Goal: Task Accomplishment & Management: Complete application form

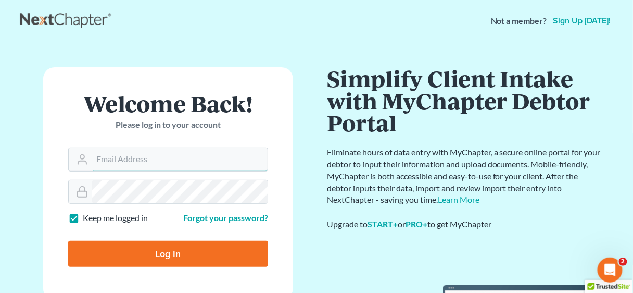
type input "[EMAIL_ADDRESS][DOMAIN_NAME]"
click at [170, 254] on input "Log In" at bounding box center [168, 254] width 200 height 26
type input "Thinking..."
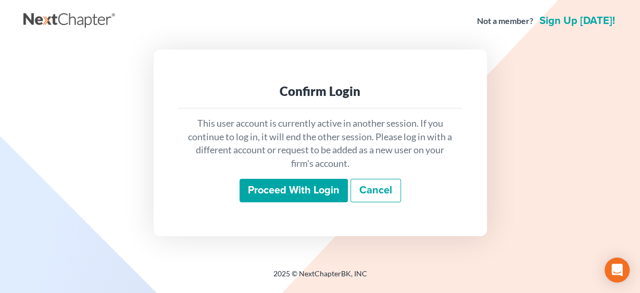
click at [298, 191] on input "Proceed with login" at bounding box center [294, 191] width 108 height 24
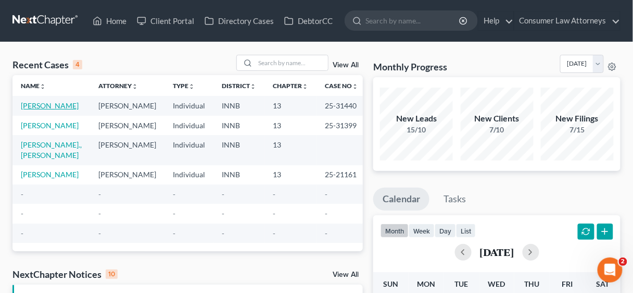
click at [38, 106] on link "Rodriguez, Noe" at bounding box center [50, 105] width 58 height 9
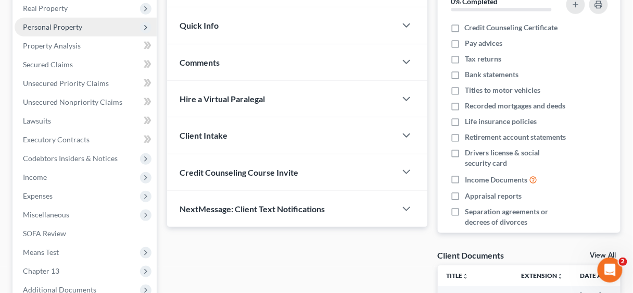
scroll to position [167, 0]
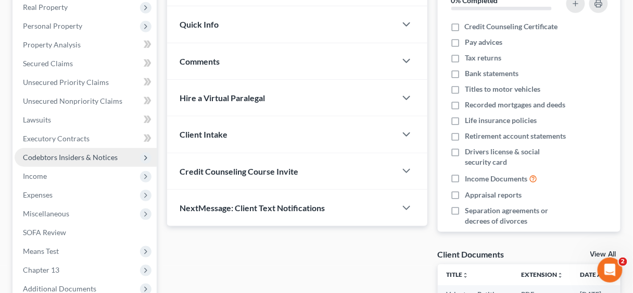
click at [79, 155] on span "Codebtors Insiders & Notices" at bounding box center [70, 157] width 95 height 9
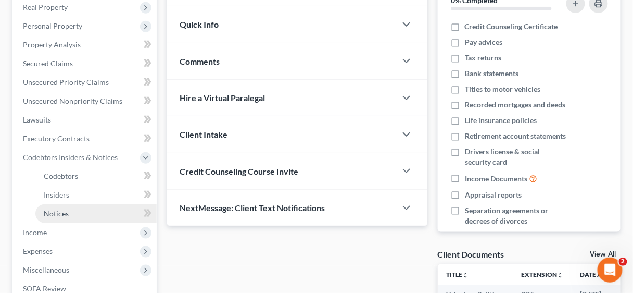
click at [66, 214] on span "Notices" at bounding box center [56, 213] width 25 height 9
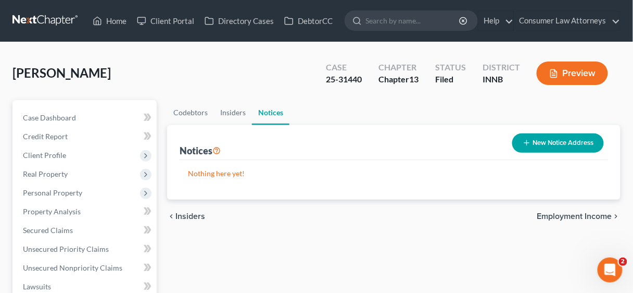
click at [571, 138] on button "New Notice Address" at bounding box center [559, 142] width 92 height 19
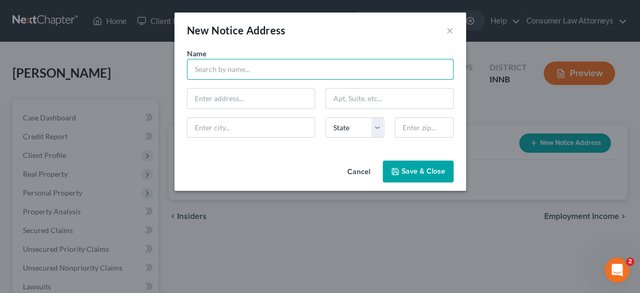
click at [292, 71] on input "text" at bounding box center [320, 69] width 267 height 21
click at [280, 65] on input "text" at bounding box center [320, 69] width 267 height 21
click at [247, 61] on input "text" at bounding box center [320, 69] width 267 height 21
type input "Nora Rodriguez"
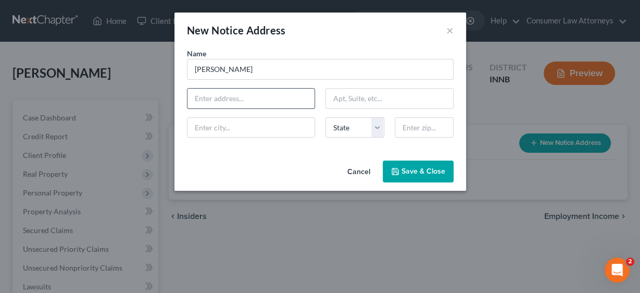
click at [254, 96] on input "text" at bounding box center [251, 99] width 127 height 20
type input "242 E. Eckman Street"
type input "46614"
type input "South Bend"
select select "15"
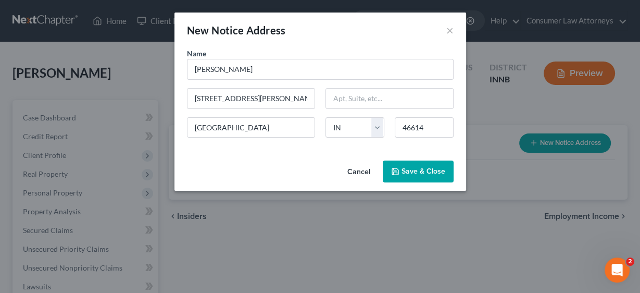
click at [422, 171] on span "Save & Close" at bounding box center [424, 171] width 44 height 9
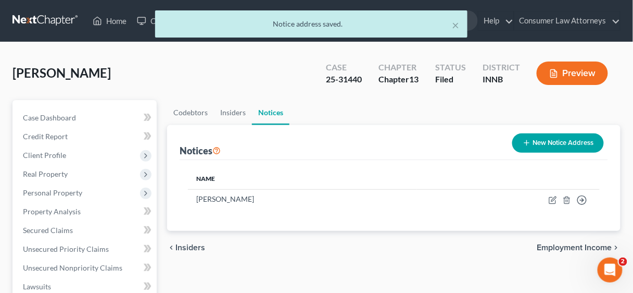
click at [557, 142] on button "New Notice Address" at bounding box center [559, 142] width 92 height 19
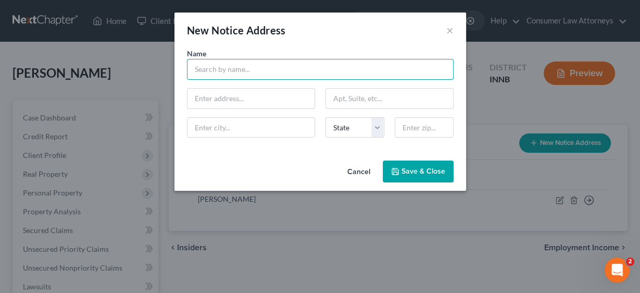
click at [264, 71] on input "text" at bounding box center [320, 69] width 267 height 21
click at [248, 71] on input "Alexia" at bounding box center [320, 69] width 267 height 21
type input "Alexia Rodriguez"
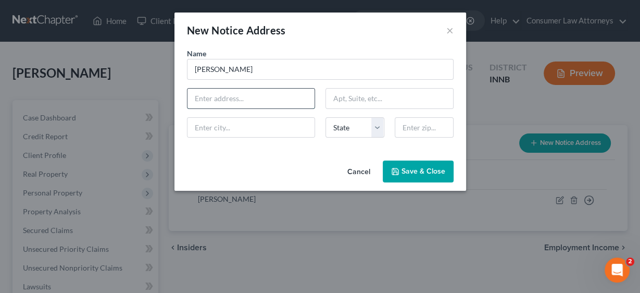
click at [233, 97] on input "text" at bounding box center [251, 99] width 127 height 20
type input "242 E. Eckman Street"
type input "South Bend"
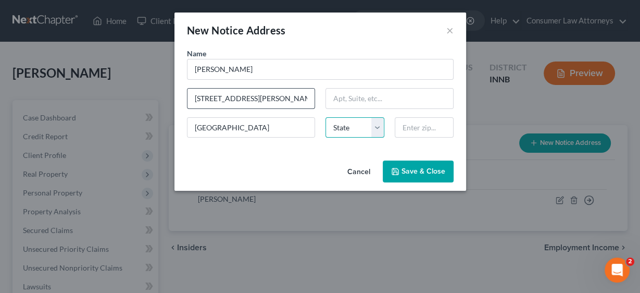
select select "15"
type input "46614"
click at [436, 170] on span "Save & Close" at bounding box center [424, 171] width 44 height 9
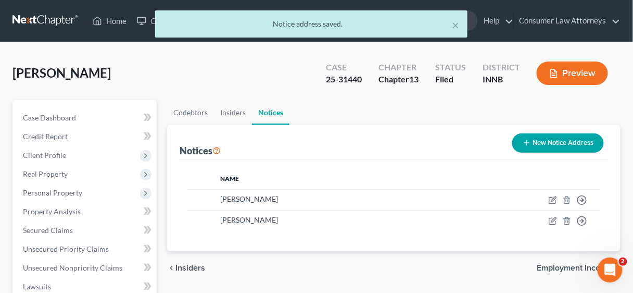
click at [544, 140] on button "New Notice Address" at bounding box center [559, 142] width 92 height 19
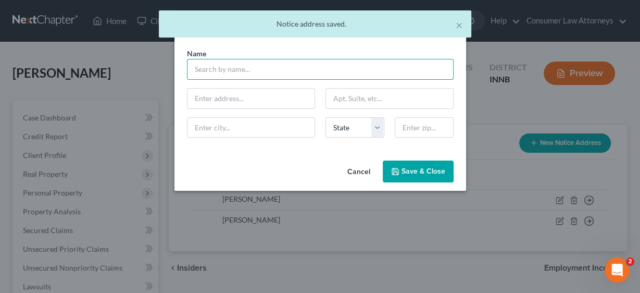
click at [211, 66] on input "text" at bounding box center [320, 69] width 267 height 21
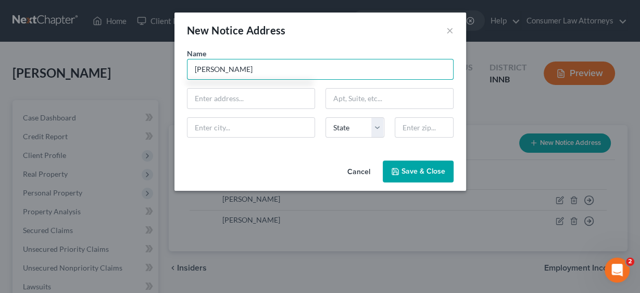
type input "Jason Whetstone"
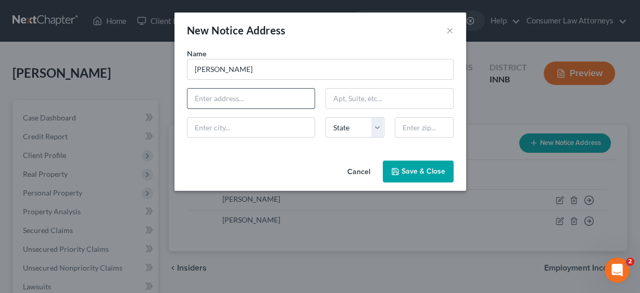
click at [244, 93] on input "text" at bounding box center [251, 99] width 127 height 20
type input "242 E. Eckman Street"
type input "South Bend"
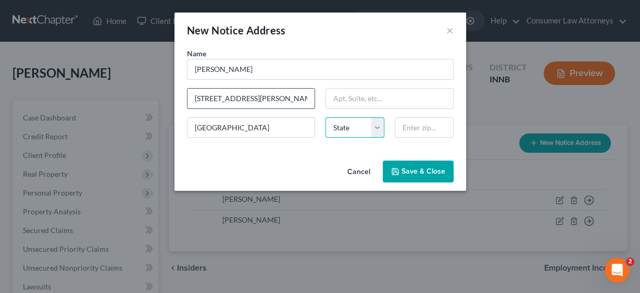
select select "15"
type input "46614"
click at [427, 167] on span "Save & Close" at bounding box center [424, 171] width 44 height 9
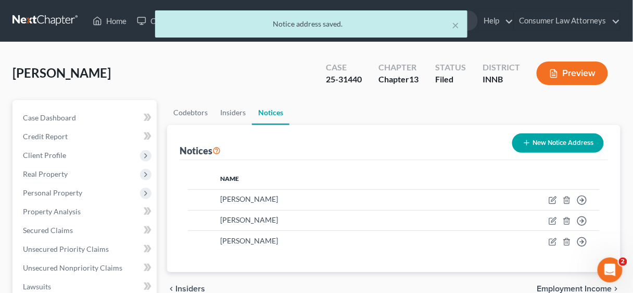
click at [561, 140] on button "New Notice Address" at bounding box center [559, 142] width 92 height 19
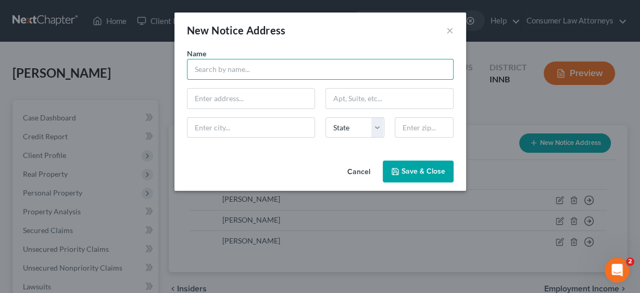
click at [275, 65] on input "text" at bounding box center [320, 69] width 267 height 21
type input "Jorge Murillo"
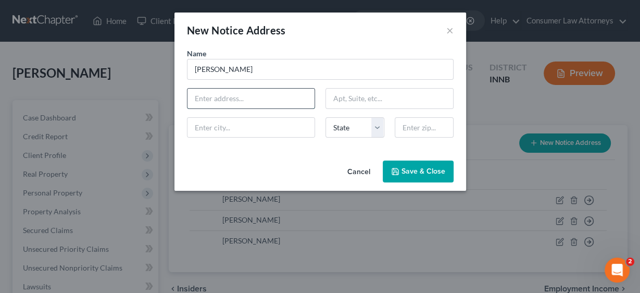
click at [234, 95] on input "text" at bounding box center [251, 99] width 127 height 20
type input "1911 W. Indiana Avenue"
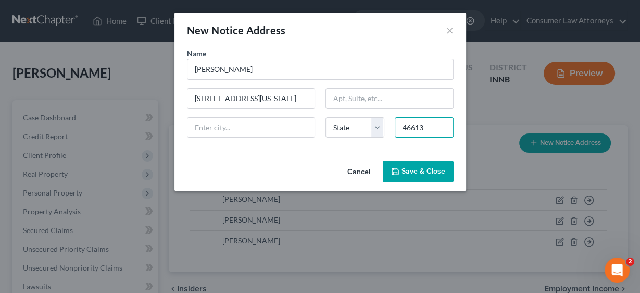
type input "46613"
click at [415, 164] on button "Save & Close" at bounding box center [418, 171] width 71 height 22
type input "South Bend"
select select "15"
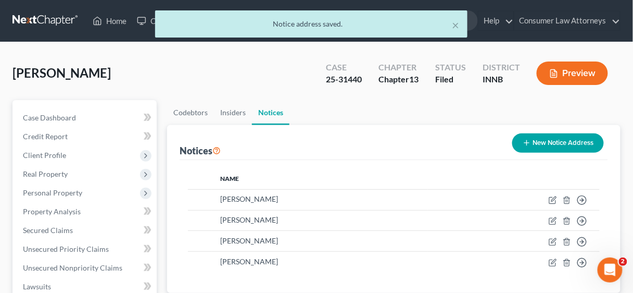
click at [554, 140] on button "New Notice Address" at bounding box center [559, 142] width 92 height 19
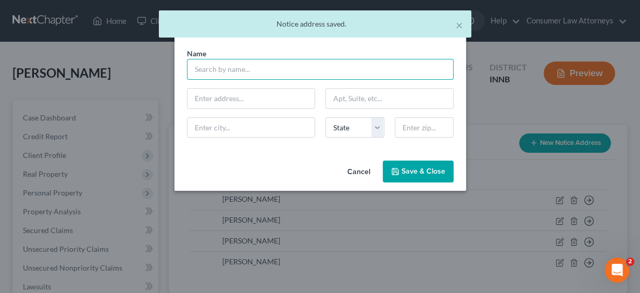
click at [204, 67] on input "text" at bounding box center [320, 69] width 267 height 21
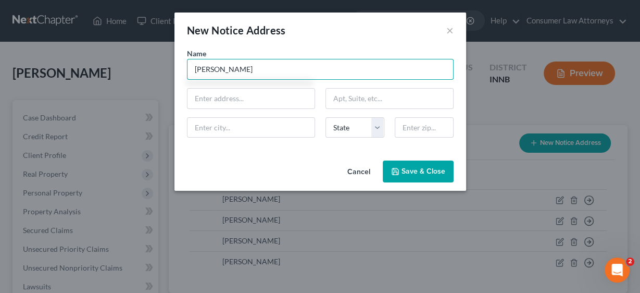
type input "Joel Murillo"
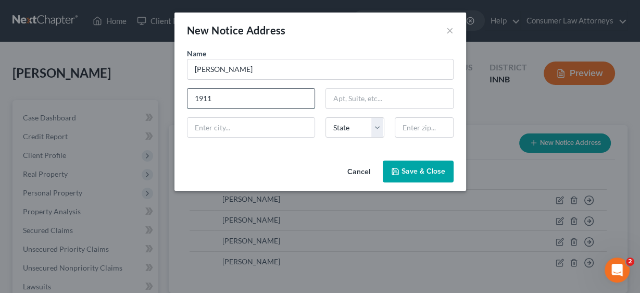
type input "1911 W. Indiana Avenue"
type input "South Bend"
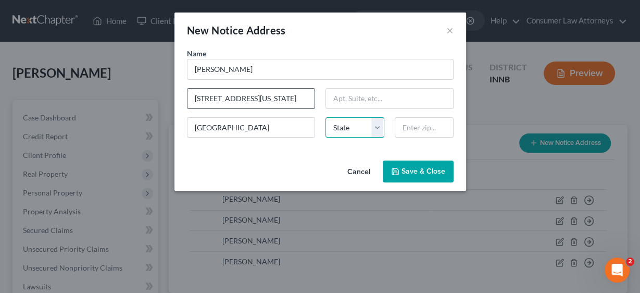
select select "15"
type input "46613"
click at [435, 165] on button "Save & Close" at bounding box center [418, 171] width 71 height 22
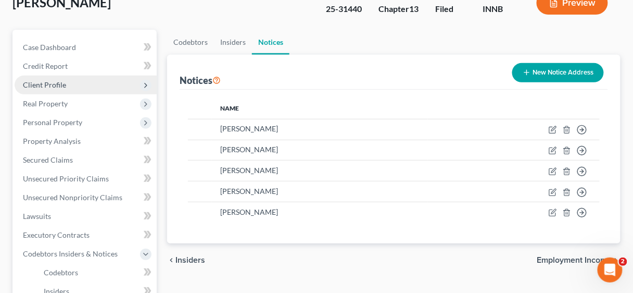
scroll to position [83, 0]
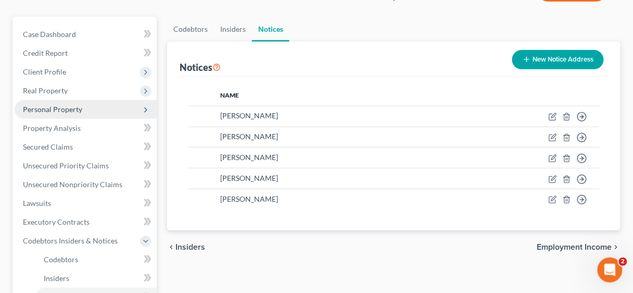
click at [60, 108] on span "Personal Property" at bounding box center [52, 109] width 59 height 9
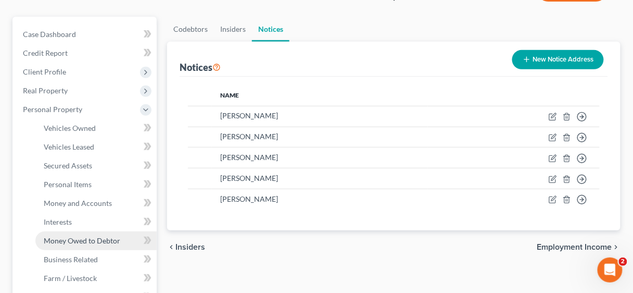
click at [84, 238] on span "Money Owed to Debtor" at bounding box center [82, 240] width 77 height 9
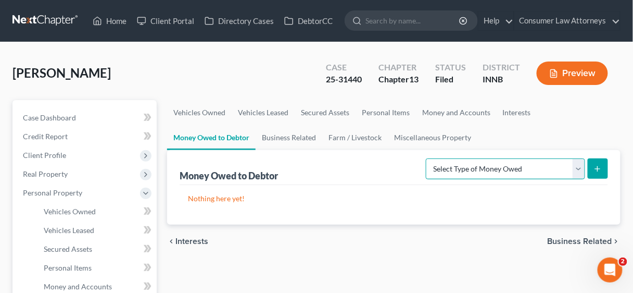
click at [583, 168] on select "Select Type of Money Owed Accounts Receivable Alimony Child Support Claims Agai…" at bounding box center [505, 168] width 159 height 21
select select "financial_assets_not_yet_listed"
click at [429, 158] on select "Select Type of Money Owed Accounts Receivable Alimony Child Support Claims Agai…" at bounding box center [505, 168] width 159 height 21
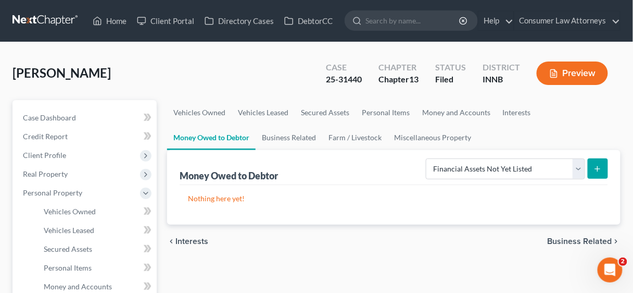
click at [601, 165] on icon "submit" at bounding box center [598, 169] width 8 height 8
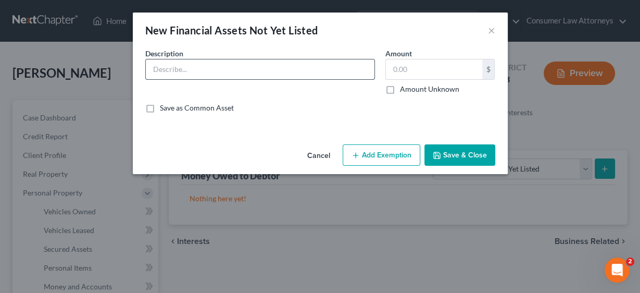
click at [233, 70] on input "text" at bounding box center [260, 69] width 229 height 20
type input "Nora Bachtel"
click at [425, 72] on input "text" at bounding box center [434, 69] width 96 height 20
click at [406, 49] on label "Amount" at bounding box center [398, 53] width 27 height 11
click at [408, 65] on input "text" at bounding box center [434, 69] width 96 height 20
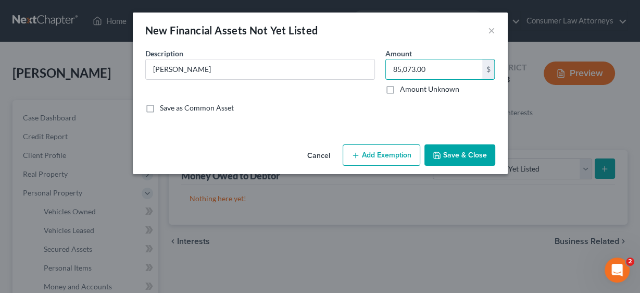
type input "85,073.00"
click at [461, 155] on button "Save & Close" at bounding box center [460, 155] width 71 height 22
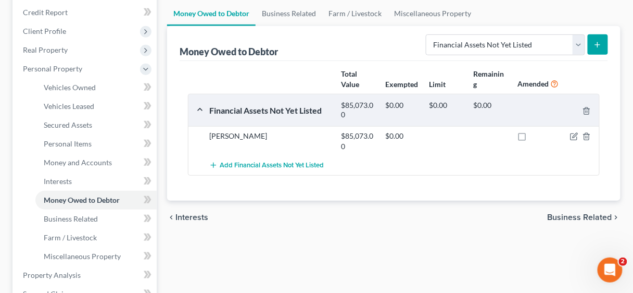
scroll to position [125, 0]
